Goal: Information Seeking & Learning: Learn about a topic

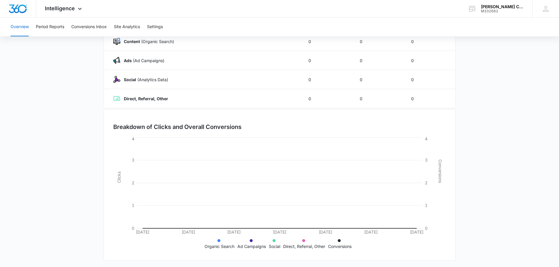
scroll to position [96, 0]
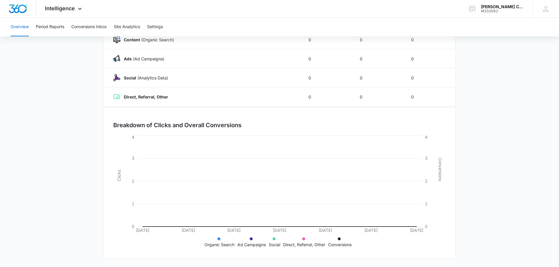
click at [88, 117] on main "Overview [DATE] [DATE] Channel Impressions Clicks Conversions Totals 0 0 0 Cont…" at bounding box center [279, 113] width 559 height 308
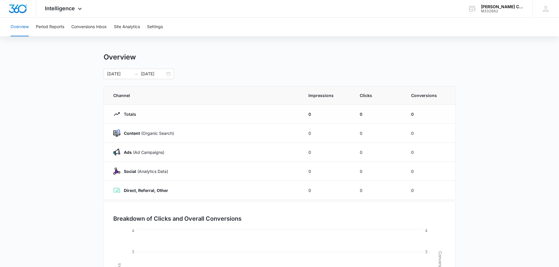
scroll to position [0, 0]
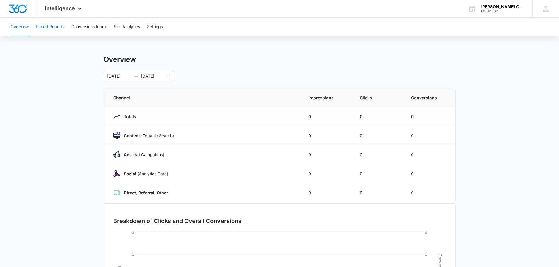
click at [50, 27] on button "Period Reports" at bounding box center [50, 27] width 28 height 19
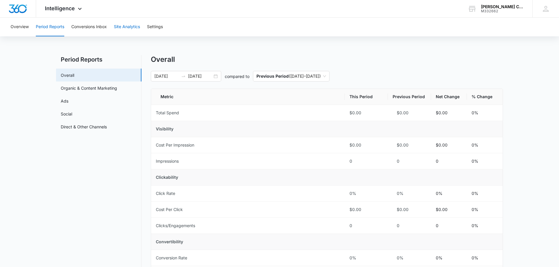
click at [129, 27] on button "Site Analytics" at bounding box center [127, 27] width 26 height 19
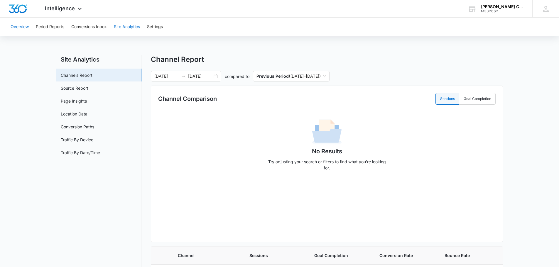
click at [22, 26] on button "Overview" at bounding box center [20, 27] width 18 height 19
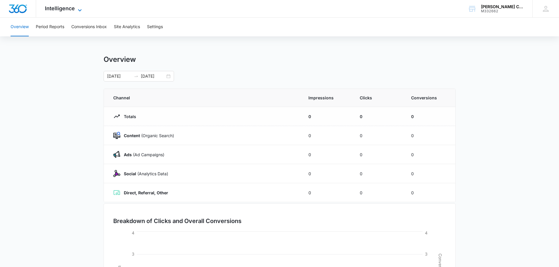
click at [60, 8] on span "Intelligence" at bounding box center [60, 8] width 30 height 6
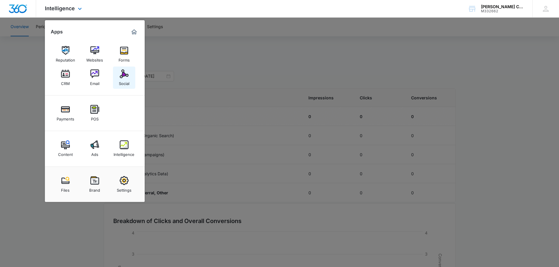
click at [122, 73] on img at bounding box center [124, 74] width 9 height 9
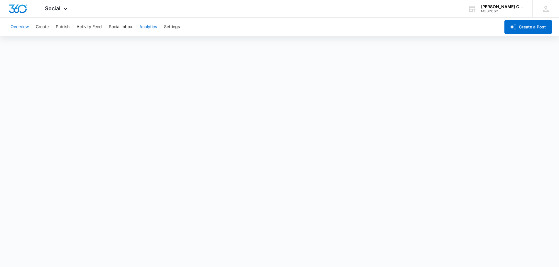
click at [150, 29] on button "Analytics" at bounding box center [148, 27] width 18 height 19
click at [38, 46] on button "Post" at bounding box center [38, 45] width 9 height 16
click at [57, 44] on button "Insights" at bounding box center [56, 45] width 15 height 16
click at [40, 44] on button "Post" at bounding box center [38, 45] width 9 height 16
click at [196, 46] on button "Reports" at bounding box center [192, 45] width 15 height 16
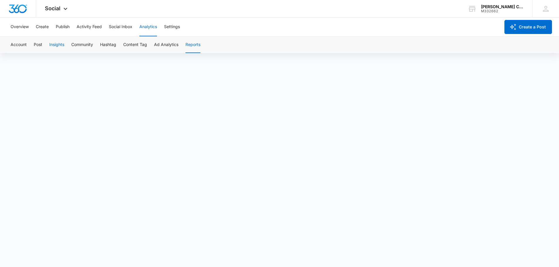
click at [56, 44] on button "Insights" at bounding box center [56, 45] width 15 height 16
click at [24, 45] on button "Account" at bounding box center [19, 45] width 16 height 16
click at [39, 45] on button "Post" at bounding box center [38, 45] width 9 height 16
click at [203, 45] on div "Account Post Insights Community Hashtag Content Tag Ad Analytics Reports" at bounding box center [279, 45] width 545 height 16
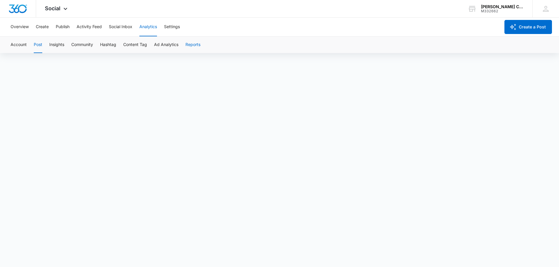
click at [196, 45] on button "Reports" at bounding box center [192, 45] width 15 height 16
click at [165, 42] on button "Ad Analytics" at bounding box center [166, 45] width 24 height 16
click at [133, 41] on button "Content Tag" at bounding box center [135, 45] width 24 height 16
